Goal: Check status

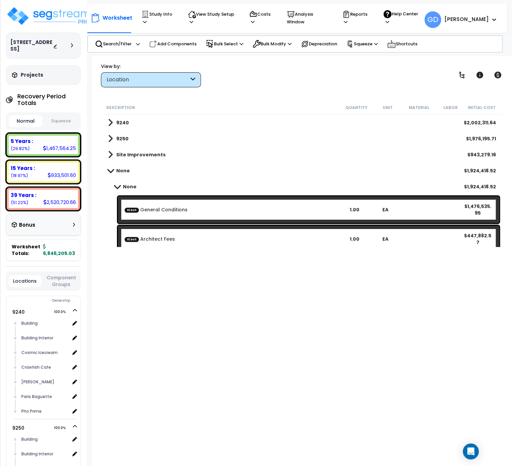
scroll to position [29, 0]
click at [384, 368] on div "Description Quantity Unit Material Labor Initial Cost 9240 $2,002,311.64 9250 $…" at bounding box center [302, 257] width 400 height 312
click at [147, 83] on div "Location" at bounding box center [148, 80] width 82 height 8
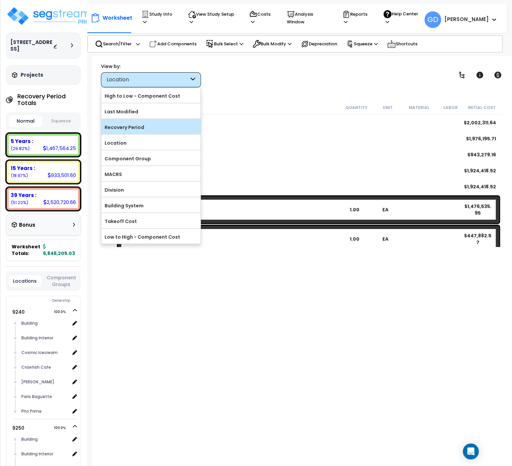
click at [146, 127] on label "Recovery Period" at bounding box center [150, 127] width 99 height 10
click at [0, 0] on input "Recovery Period" at bounding box center [0, 0] width 0 height 0
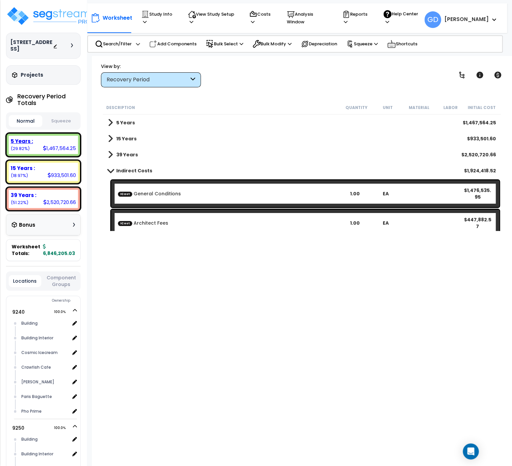
click at [38, 151] on div "5 Years : 1,467,564.25 (29.82%)" at bounding box center [43, 145] width 69 height 18
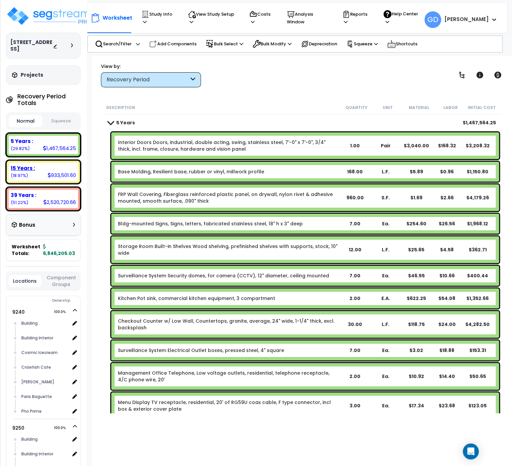
click at [41, 171] on div "15 Years :" at bounding box center [43, 168] width 65 height 7
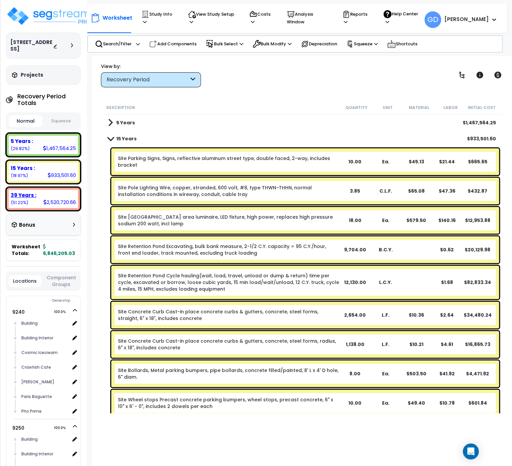
click at [44, 199] on div "39 Years :" at bounding box center [43, 195] width 65 height 7
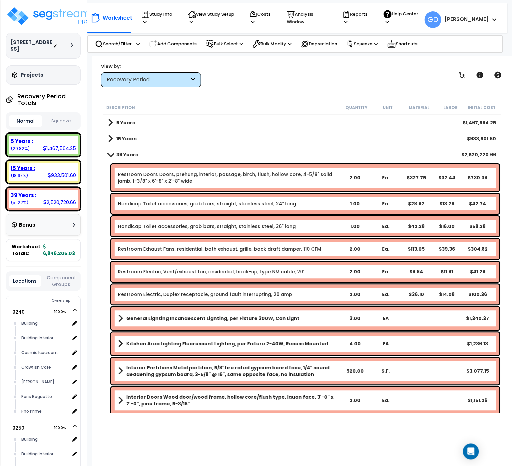
click at [39, 172] on div "15 Years :" at bounding box center [43, 168] width 65 height 7
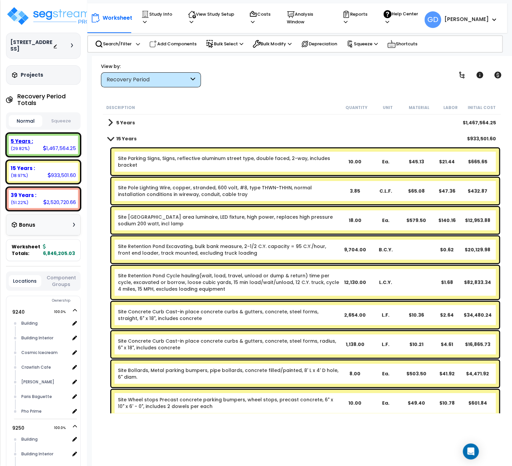
click at [38, 154] on div "5 Years : 1,467,564.25 (29.82%)" at bounding box center [43, 145] width 69 height 18
